Goal: Information Seeking & Learning: Understand process/instructions

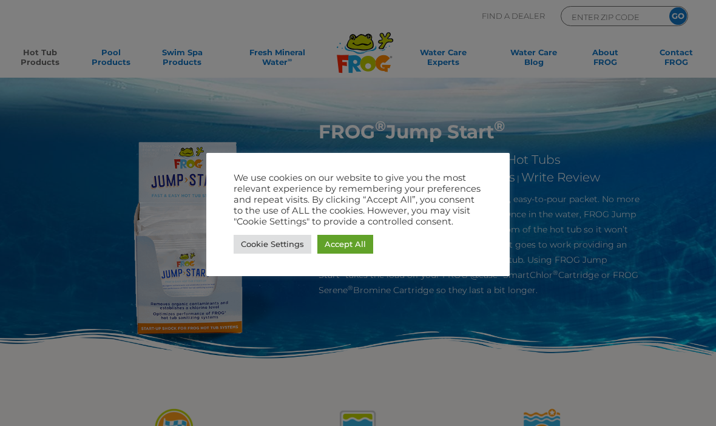
click at [352, 241] on link "Accept All" at bounding box center [345, 244] width 56 height 19
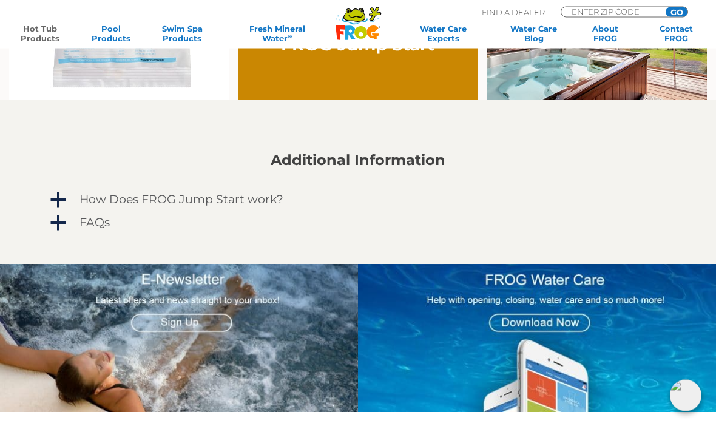
scroll to position [793, 0]
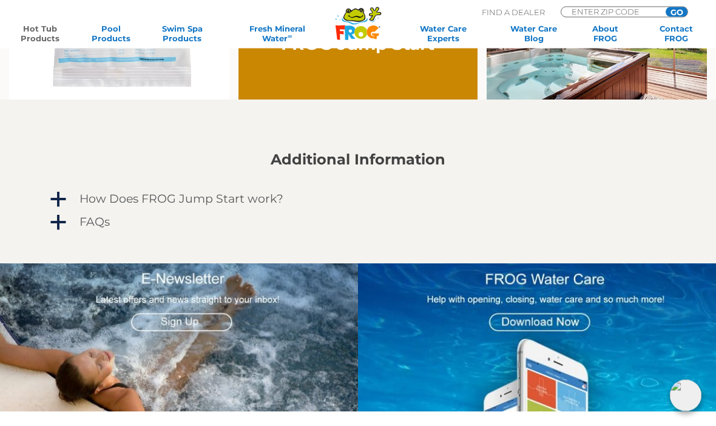
click at [67, 202] on link "a How Does FROG Jump Start work?" at bounding box center [358, 199] width 620 height 19
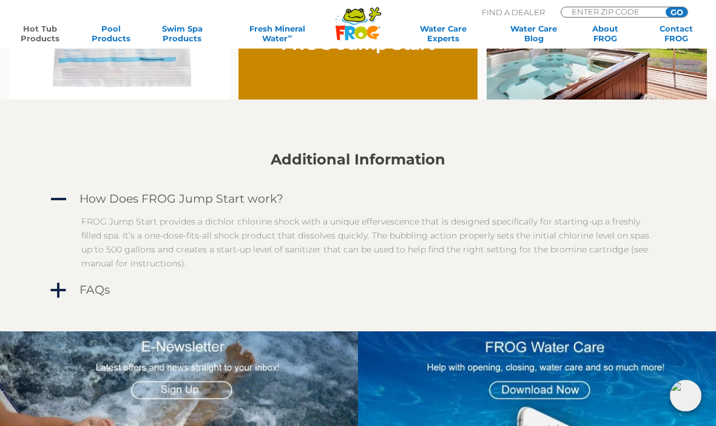
scroll to position [810, 0]
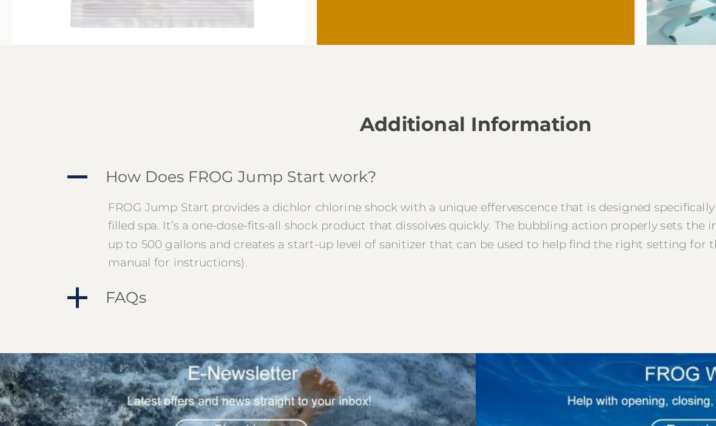
click at [92, 267] on h4 "FAQs" at bounding box center [94, 273] width 30 height 13
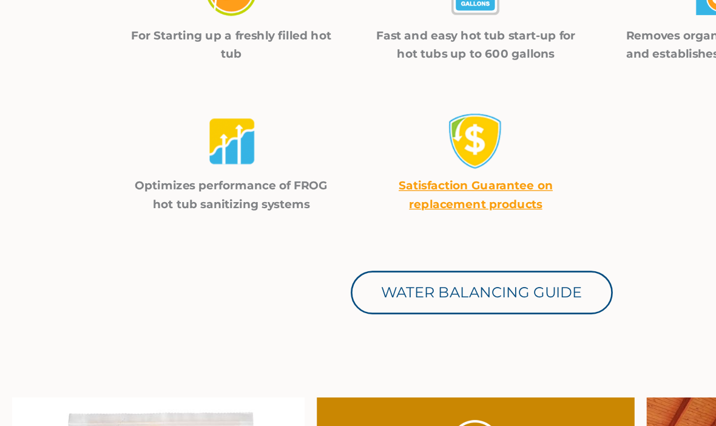
scroll to position [392, 0]
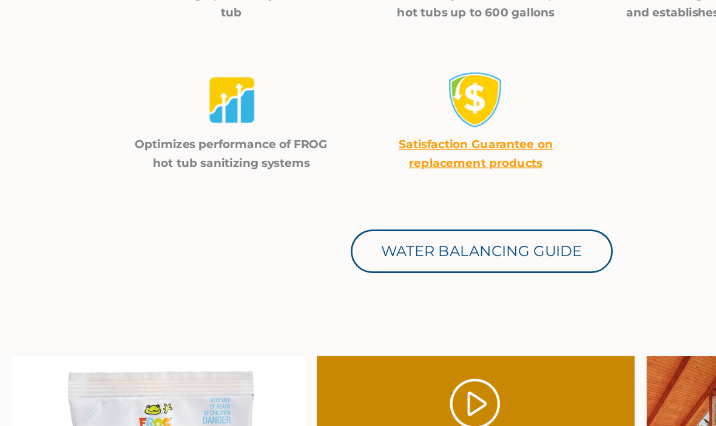
click at [388, 247] on link "Water Balancing Guide" at bounding box center [362, 263] width 197 height 33
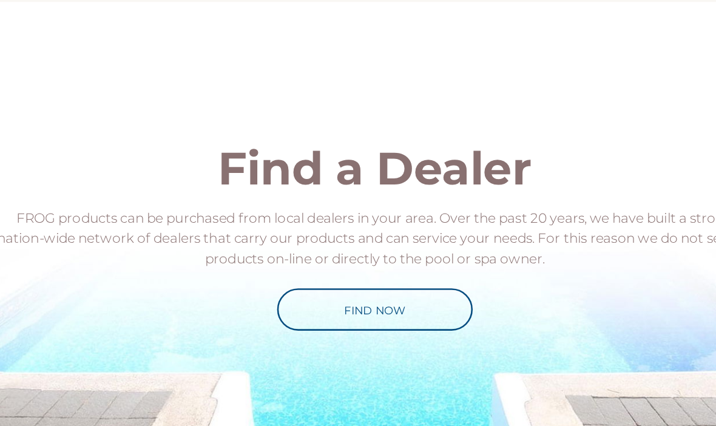
scroll to position [1410, 0]
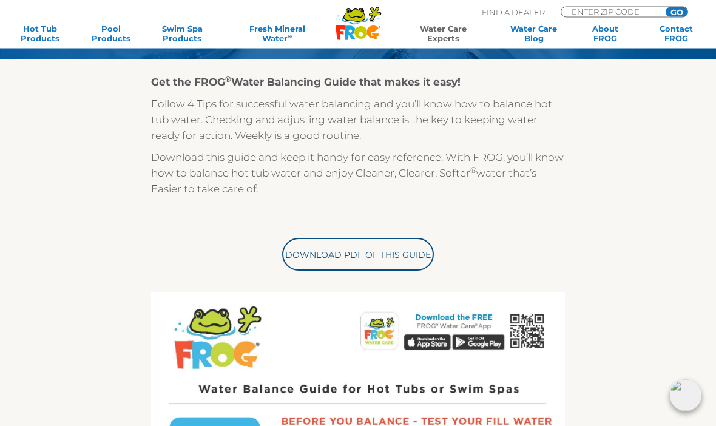
scroll to position [246, 0]
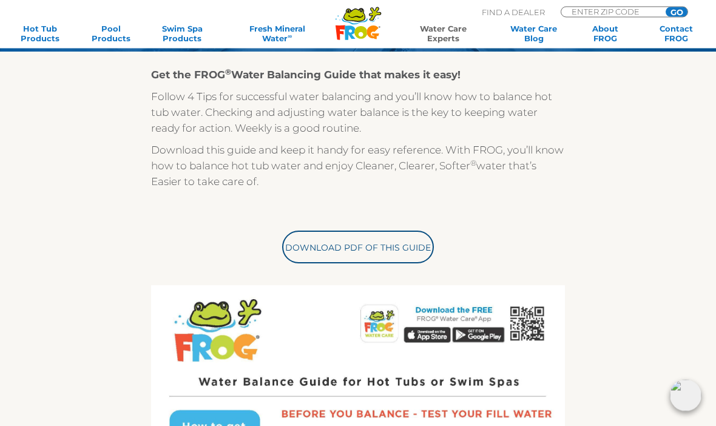
click at [392, 243] on link "Download PDF of this Guide" at bounding box center [358, 247] width 152 height 33
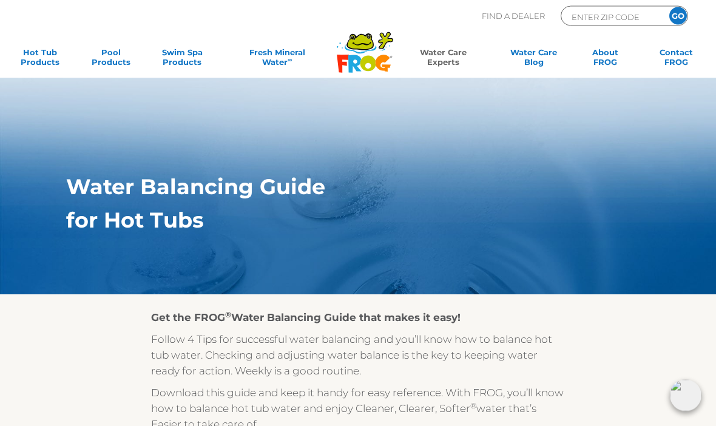
scroll to position [0, 0]
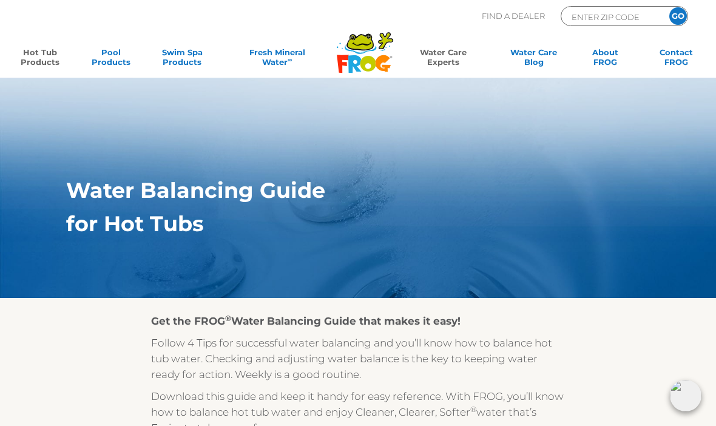
click at [46, 58] on link "Hot Tub Products" at bounding box center [39, 59] width 55 height 24
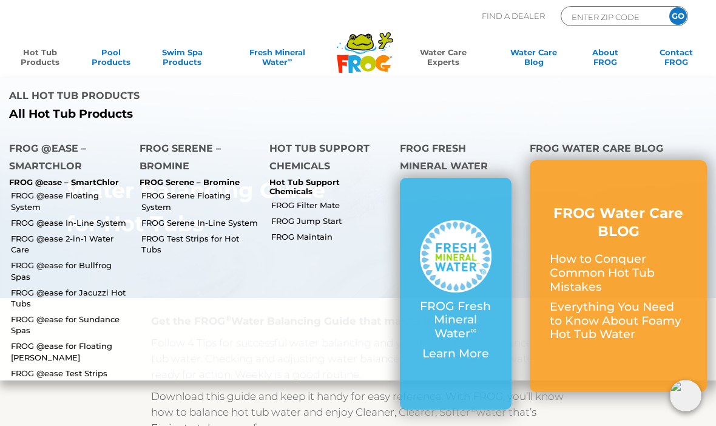
click at [325, 215] on link "FROG Jump Start" at bounding box center [330, 220] width 119 height 11
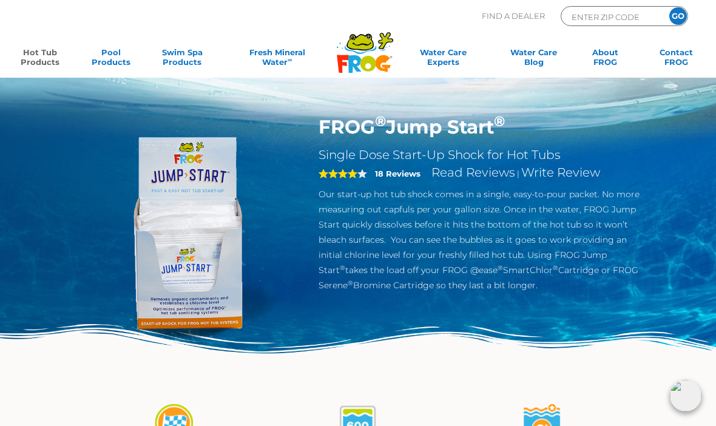
scroll to position [25, 0]
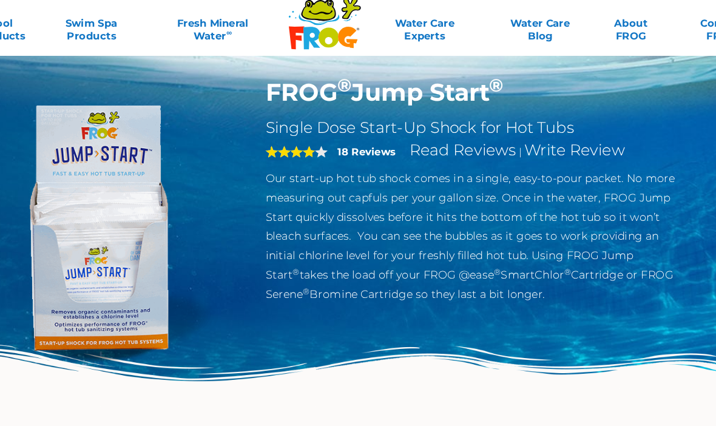
click at [144, 175] on img at bounding box center [187, 207] width 225 height 225
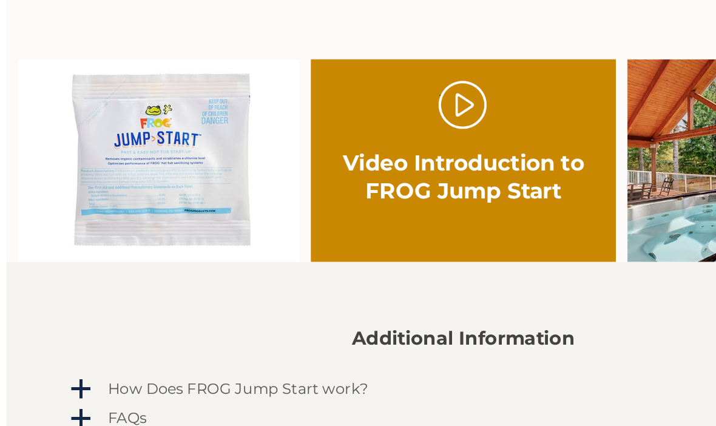
scroll to position [684, 0]
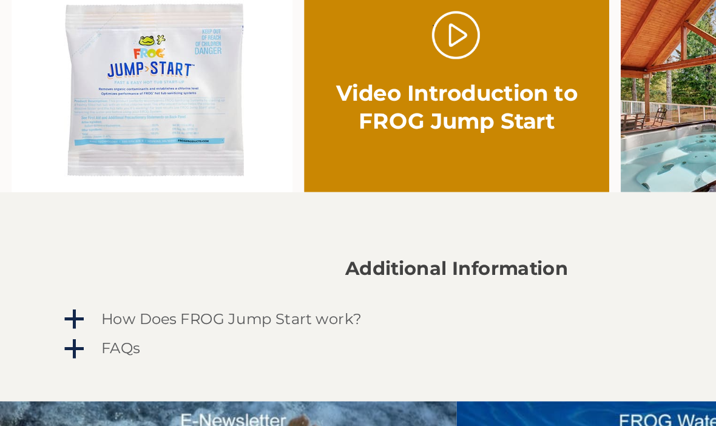
click at [152, 82] on img at bounding box center [119, 129] width 220 height 159
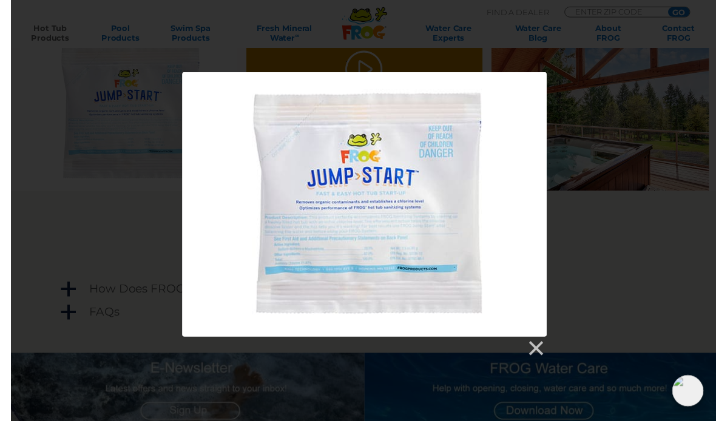
scroll to position [702, 0]
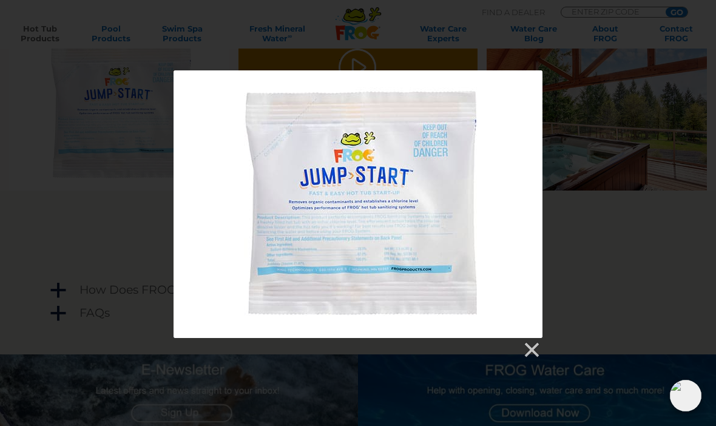
click at [613, 178] on div at bounding box center [358, 214] width 716 height 289
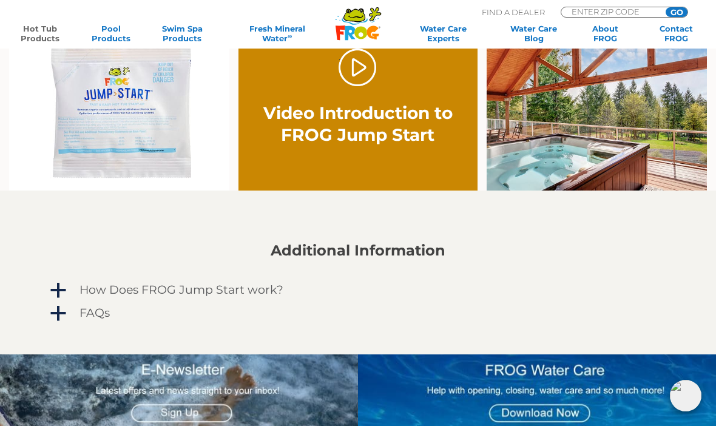
click at [571, 314] on div "FAQs" at bounding box center [339, 312] width 527 height 19
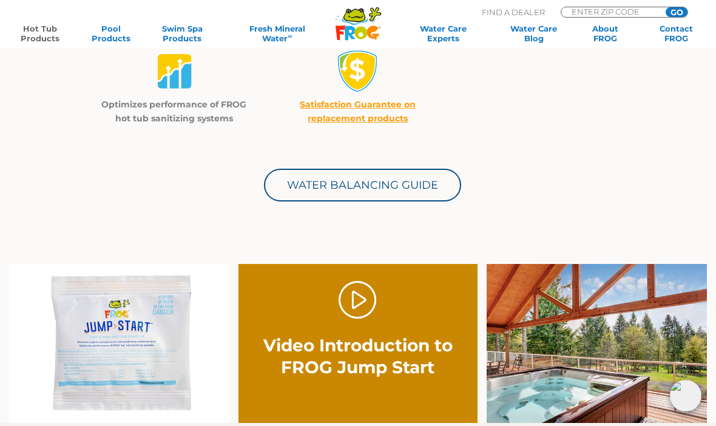
scroll to position [451, 0]
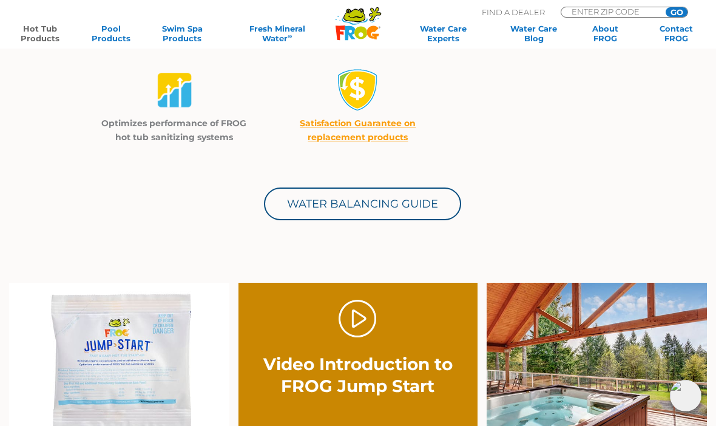
click at [582, 10] on input "ENTER ZIP CODE" at bounding box center [611, 11] width 82 height 8
type input "63126"
click at [670, 13] on input "GO" at bounding box center [676, 12] width 22 height 10
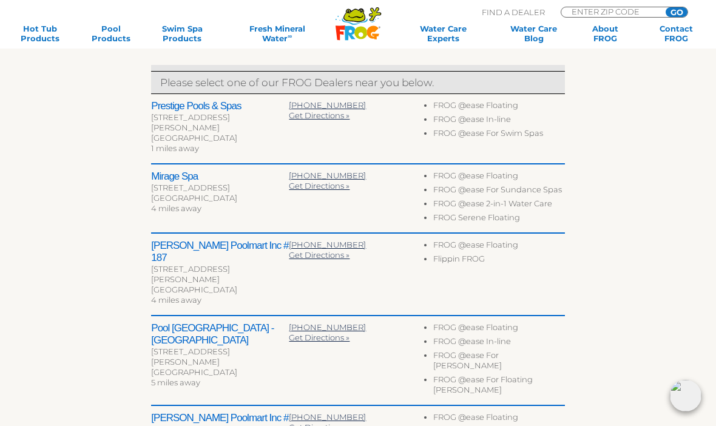
scroll to position [407, 0]
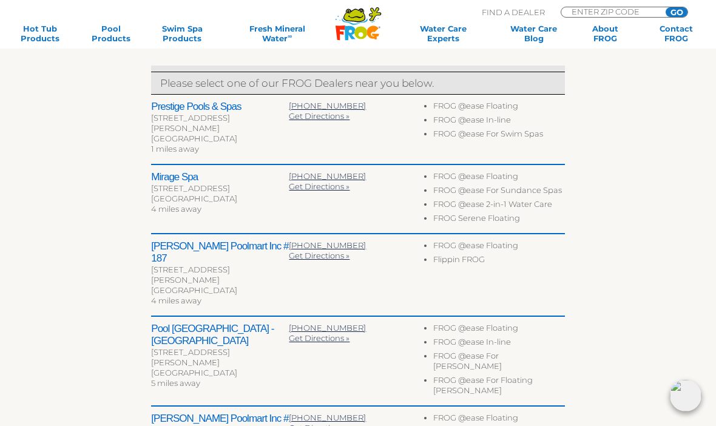
click at [208, 108] on h2 "Prestige Pools & Spas" at bounding box center [220, 107] width 138 height 12
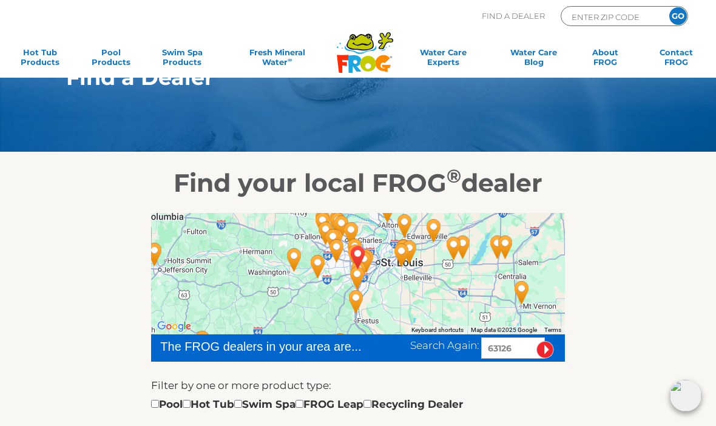
scroll to position [0, 0]
